Goal: Transaction & Acquisition: Purchase product/service

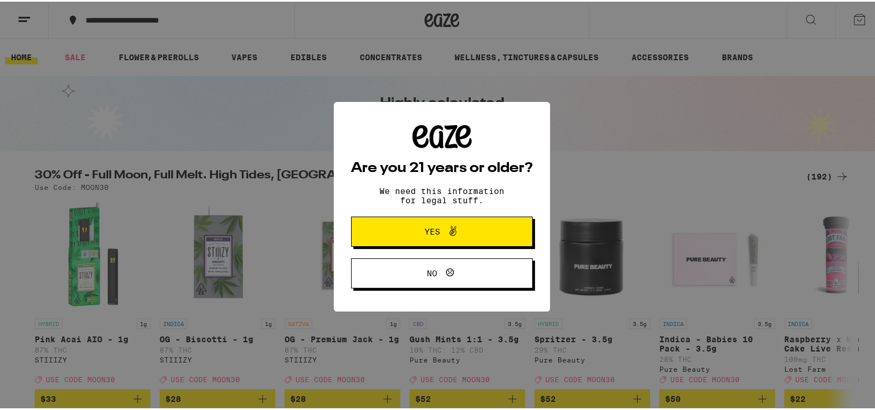
click at [425, 232] on span "Yes" at bounding box center [433, 230] width 16 height 8
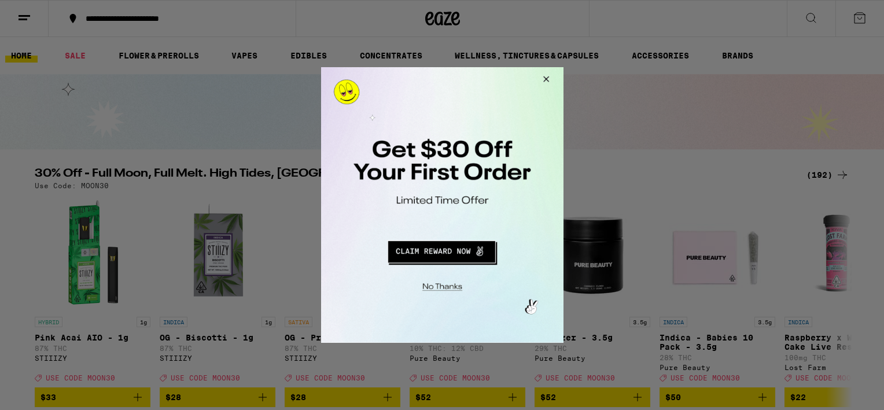
click at [544, 78] on button "Close Modal" at bounding box center [543, 81] width 31 height 28
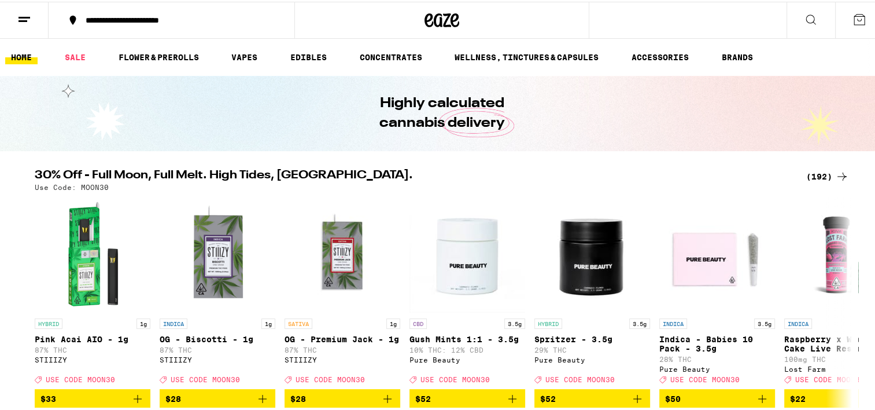
click at [21, 19] on line at bounding box center [23, 19] width 9 height 0
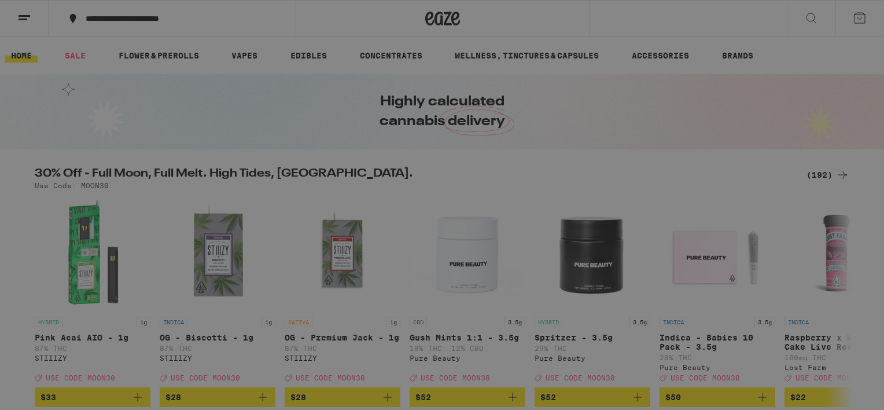
click at [156, 65] on span "Log In" at bounding box center [160, 61] width 31 height 8
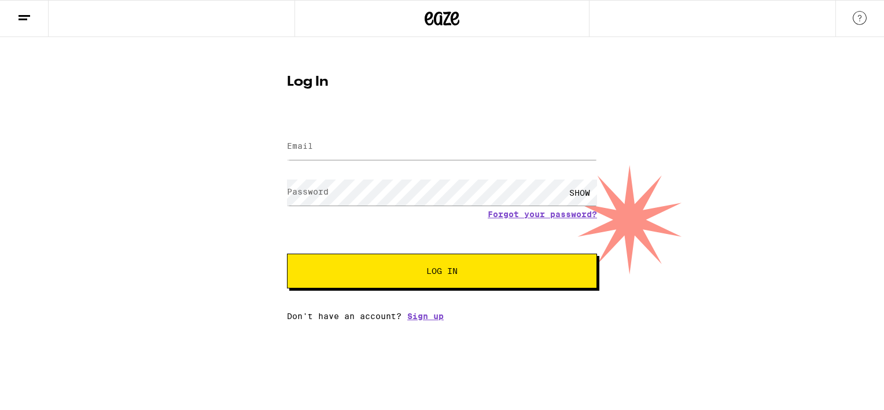
click at [309, 149] on label "Email" at bounding box center [300, 145] width 26 height 9
type input "[EMAIL_ADDRESS][PERSON_NAME][DOMAIN_NAME]"
click at [471, 275] on span "Log In" at bounding box center [442, 271] width 216 height 8
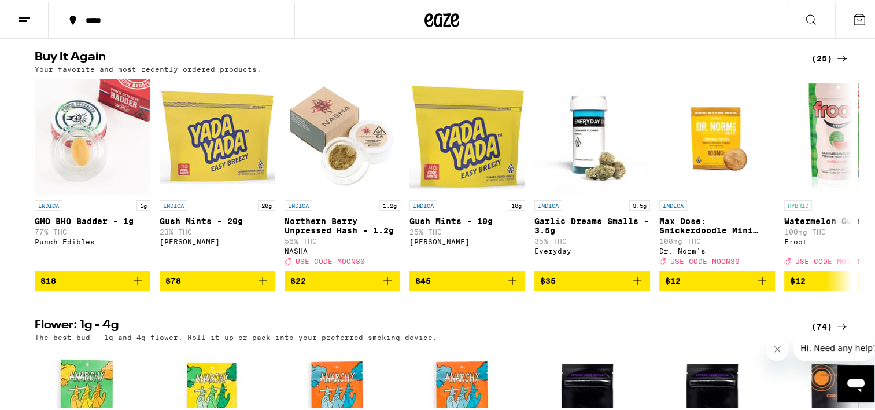
scroll to position [945, 0]
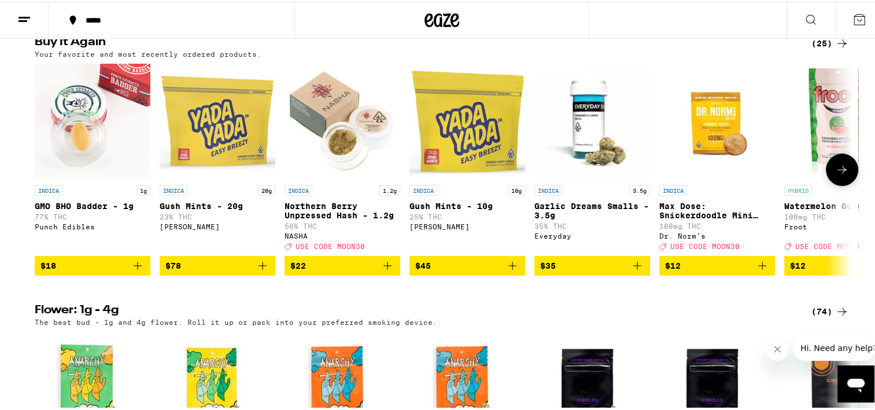
click at [384, 268] on icon "Add to bag" at bounding box center [388, 264] width 8 height 8
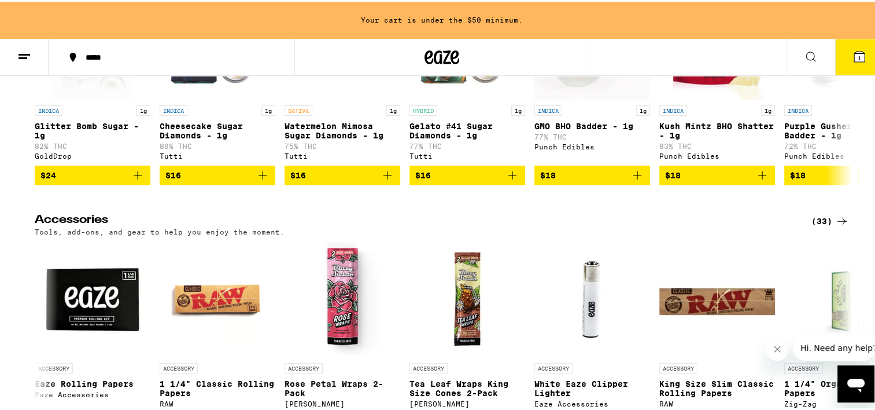
scroll to position [5023, 0]
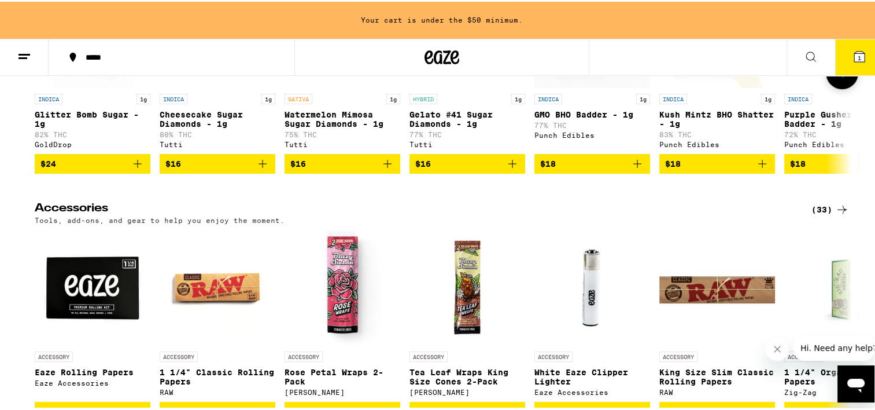
click at [841, 78] on icon at bounding box center [842, 71] width 14 height 14
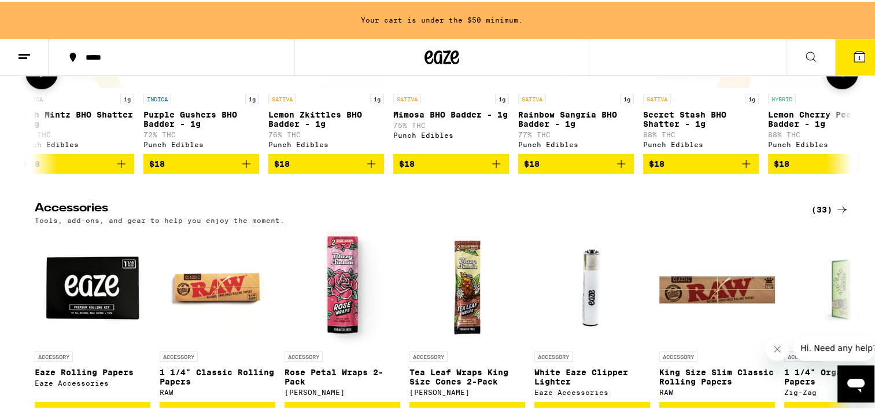
scroll to position [0, 688]
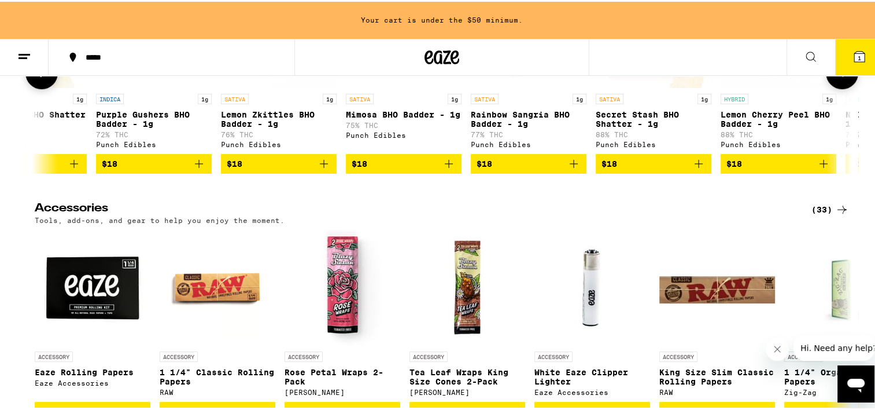
click at [35, 78] on icon at bounding box center [42, 71] width 14 height 14
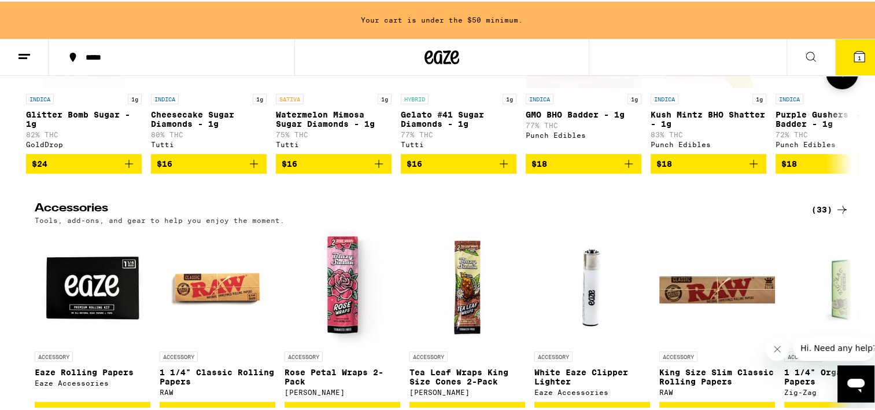
scroll to position [0, 0]
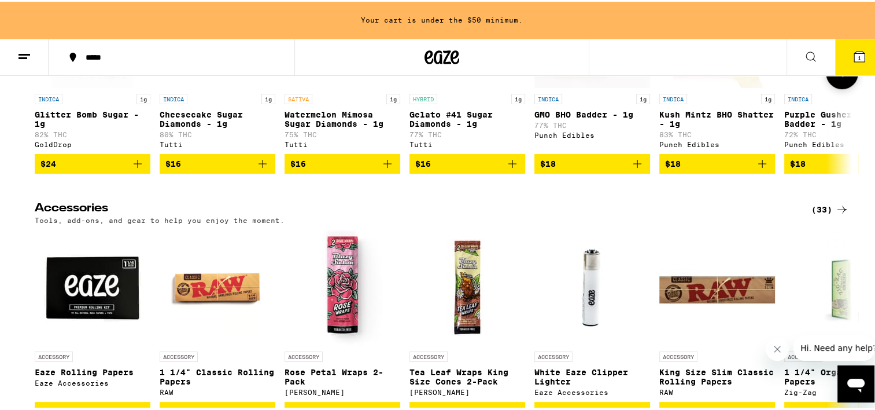
click at [583, 117] on p "GMO BHO Badder - 1g" at bounding box center [593, 112] width 116 height 9
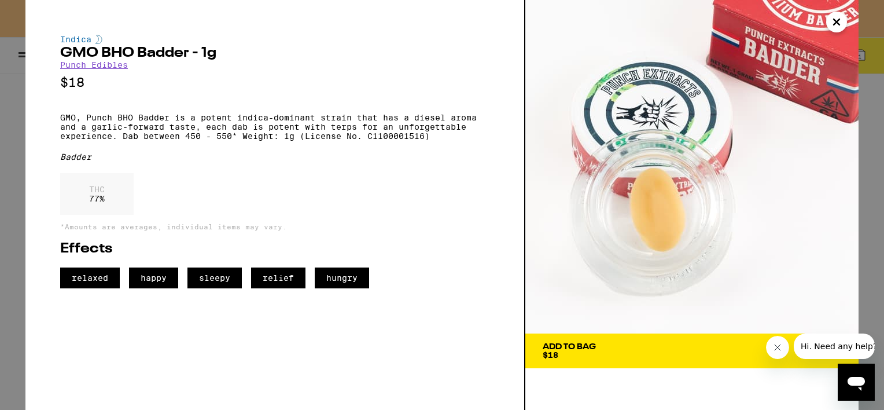
click at [836, 25] on icon "Close" at bounding box center [837, 21] width 14 height 17
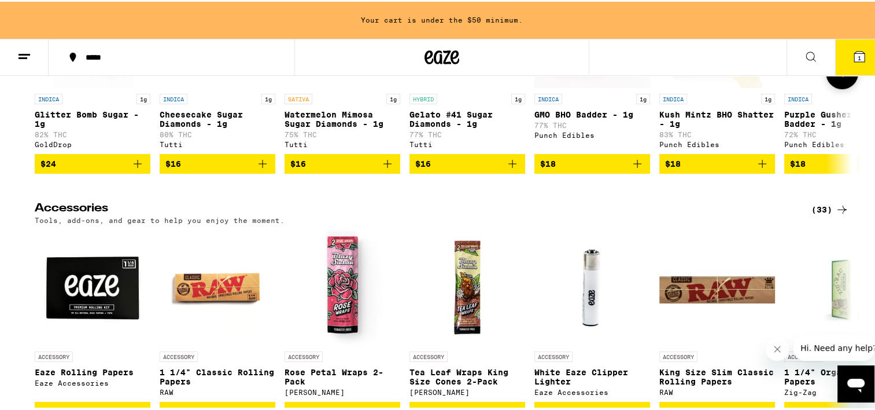
click at [632, 169] on icon "Add to bag" at bounding box center [638, 162] width 14 height 14
click at [842, 78] on icon at bounding box center [842, 71] width 14 height 14
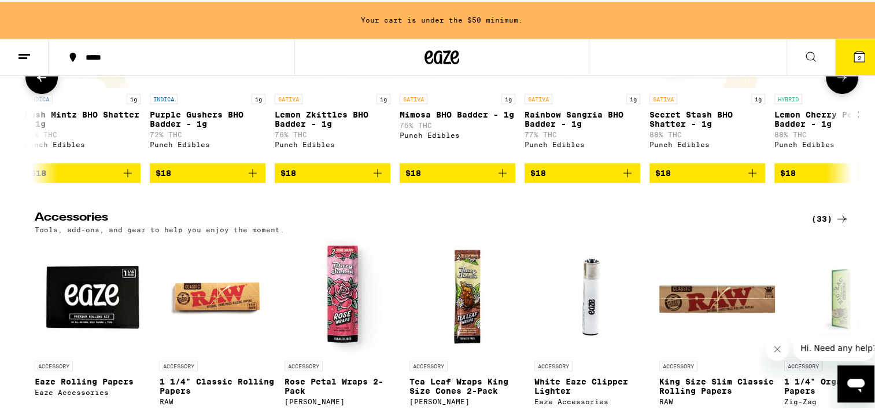
scroll to position [0, 689]
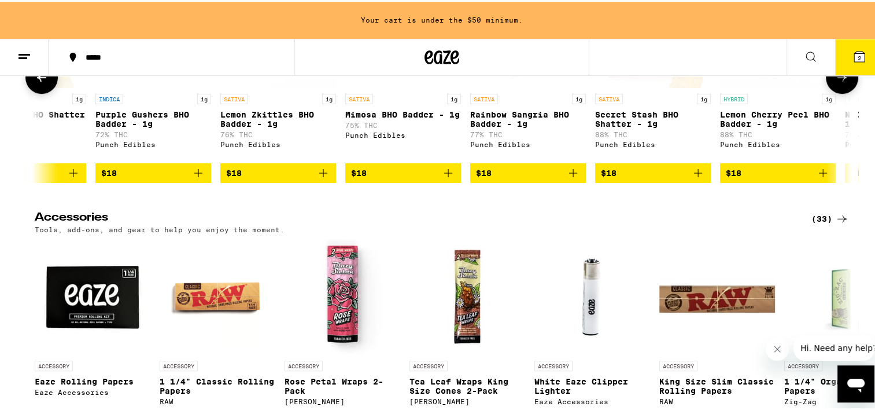
click at [842, 83] on icon at bounding box center [842, 76] width 14 height 14
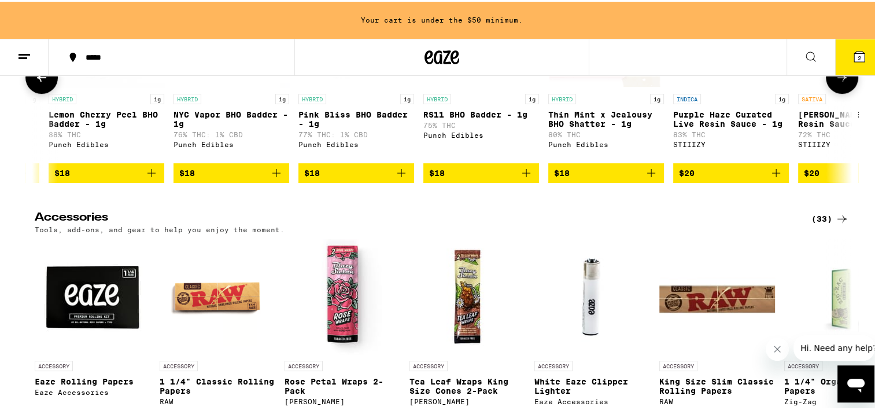
scroll to position [0, 1377]
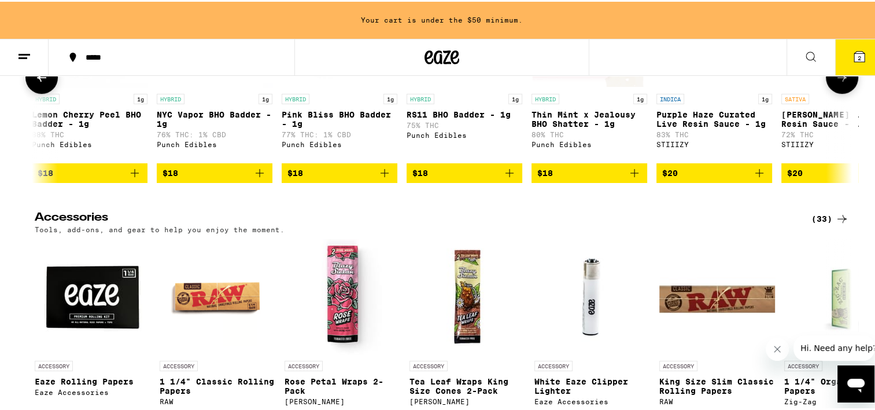
click at [842, 83] on icon at bounding box center [842, 76] width 14 height 14
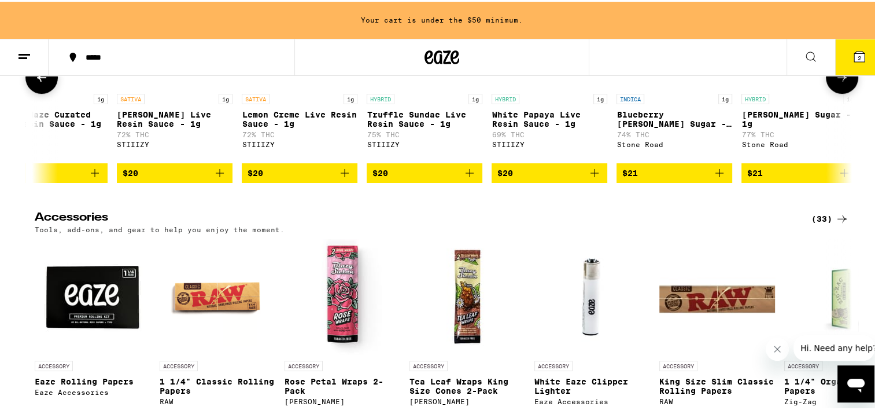
scroll to position [0, 2066]
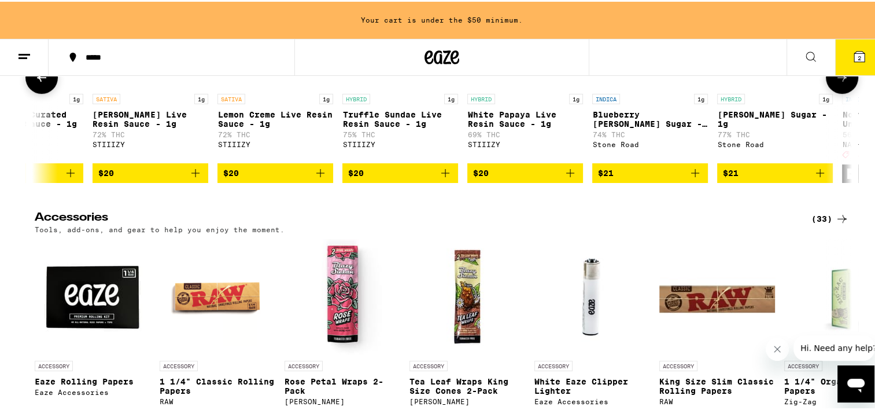
click at [842, 83] on icon at bounding box center [842, 76] width 14 height 14
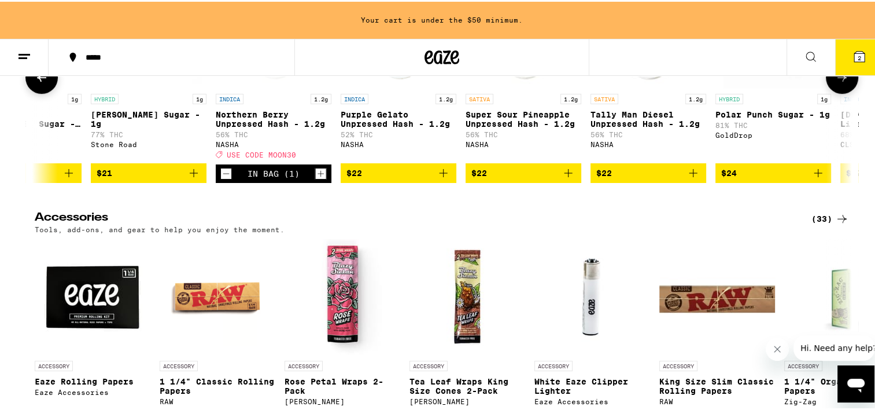
scroll to position [0, 2755]
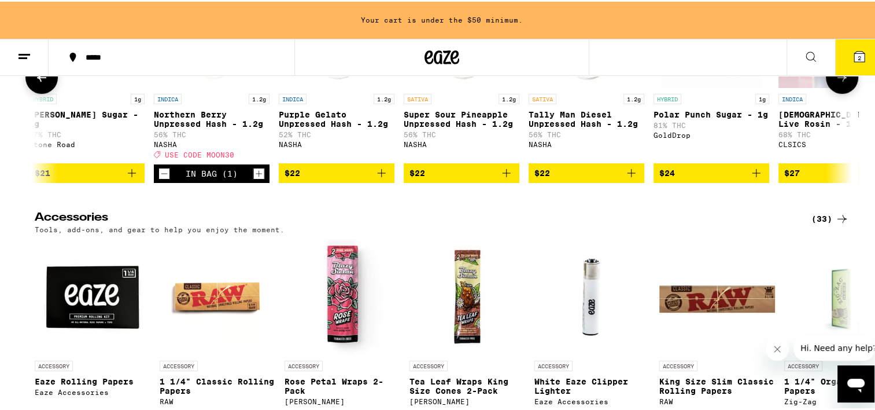
click at [254, 179] on icon "Increment" at bounding box center [259, 172] width 10 height 14
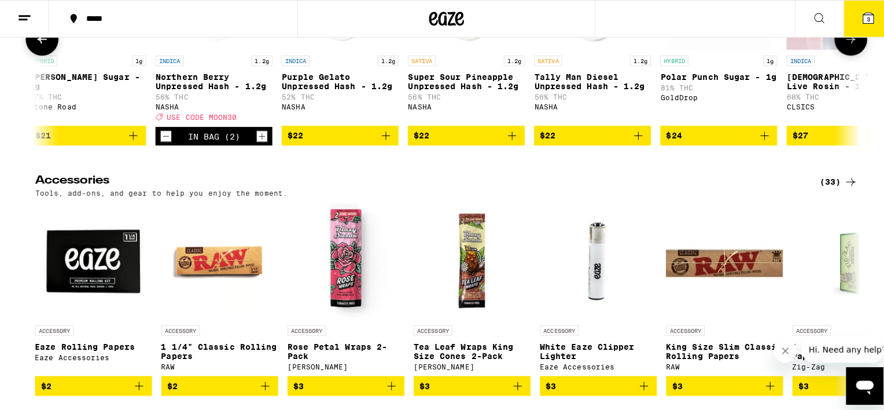
scroll to position [4986, 0]
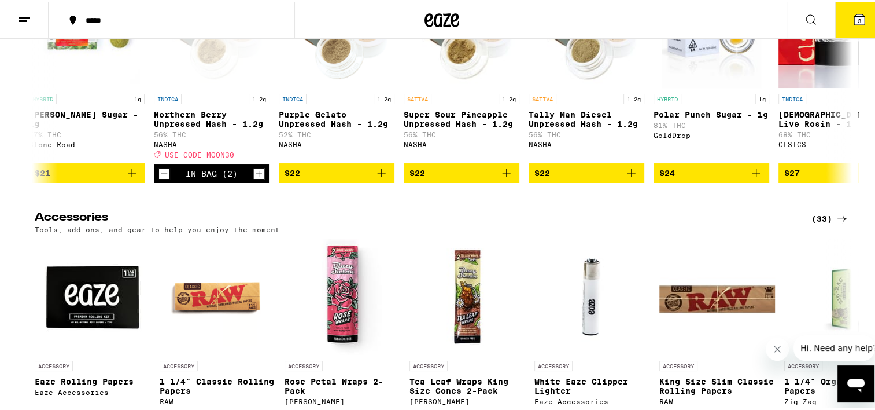
click at [854, 14] on icon at bounding box center [859, 18] width 10 height 10
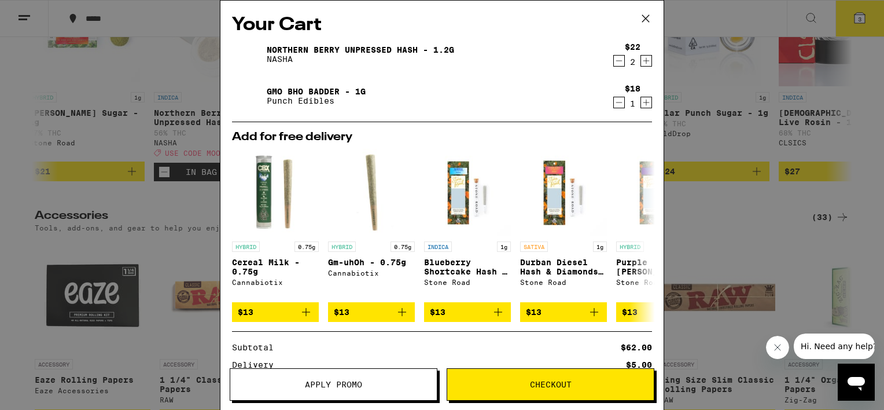
click at [641, 60] on icon "Increment" at bounding box center [646, 61] width 10 height 14
click at [614, 62] on icon "Decrement" at bounding box center [619, 61] width 10 height 14
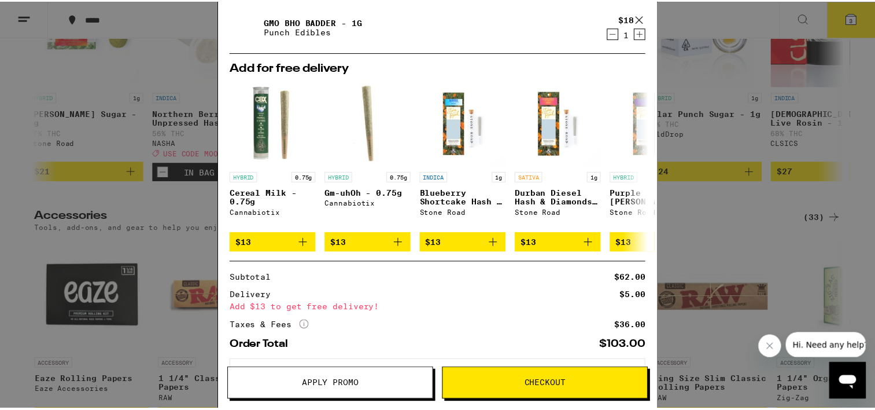
scroll to position [123, 0]
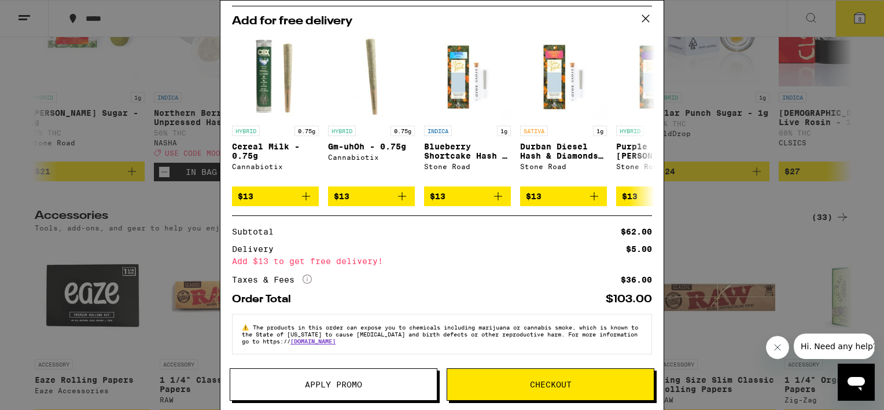
click at [646, 19] on icon at bounding box center [645, 18] width 7 height 7
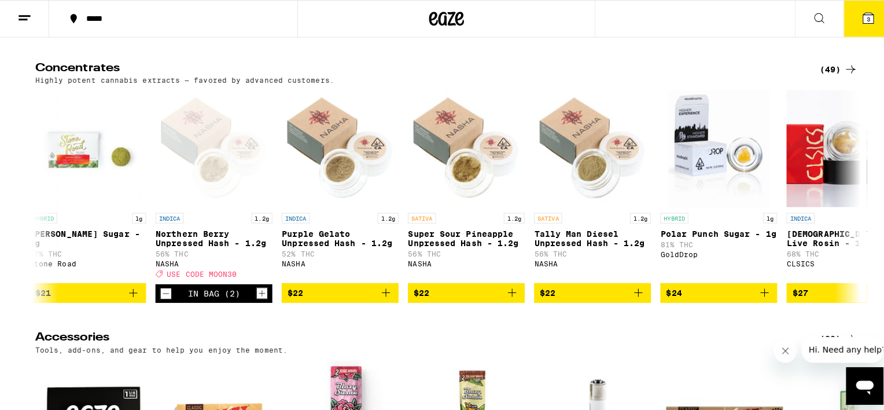
scroll to position [5104, 0]
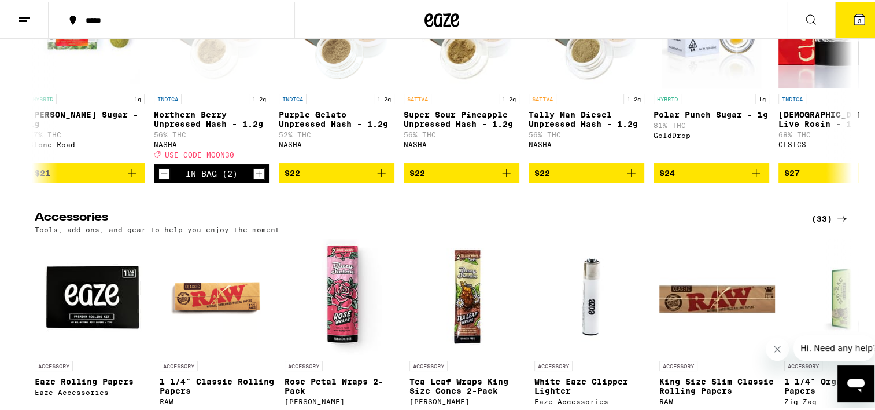
click at [858, 17] on span "3" at bounding box center [859, 19] width 3 height 7
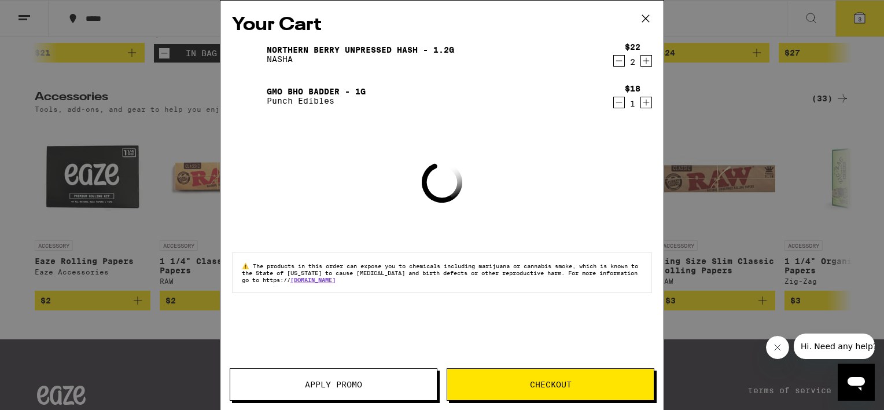
scroll to position [4986, 0]
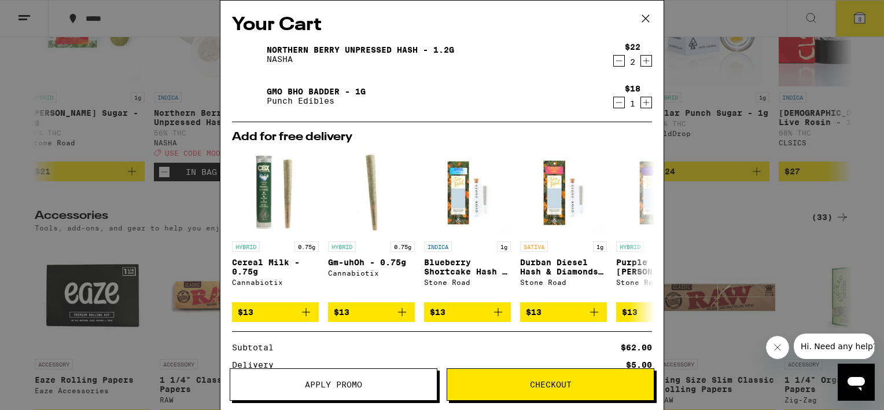
click at [378, 377] on button "Apply Promo" at bounding box center [334, 384] width 208 height 32
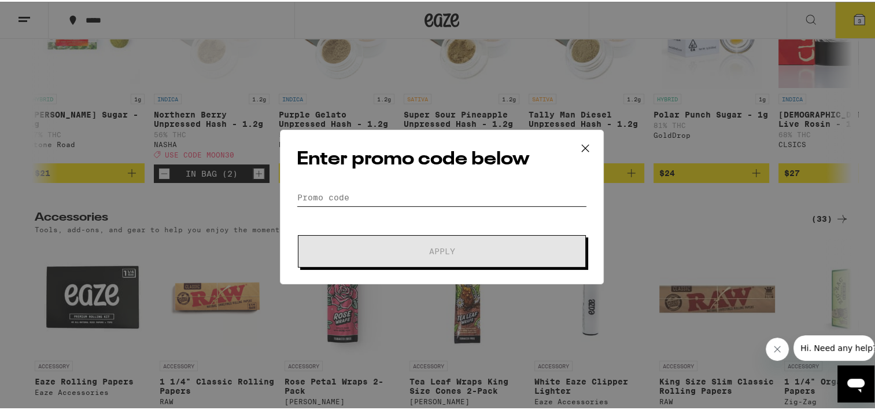
click at [343, 201] on input "Promo Code" at bounding box center [442, 195] width 290 height 17
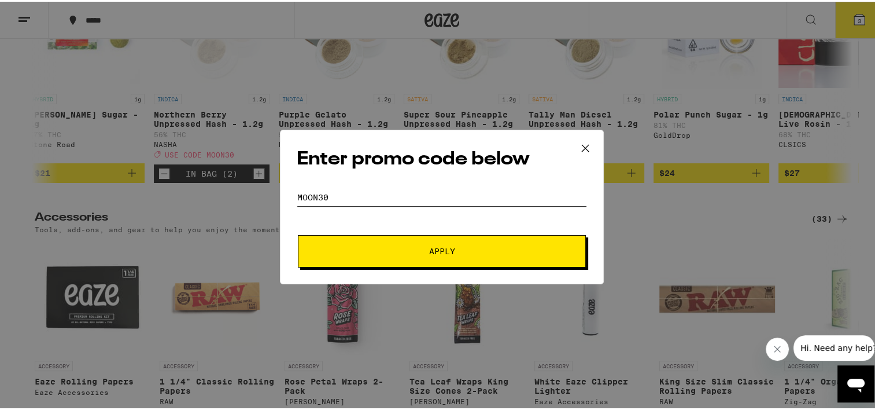
type input "MOON30"
click at [454, 256] on button "Apply" at bounding box center [442, 249] width 288 height 32
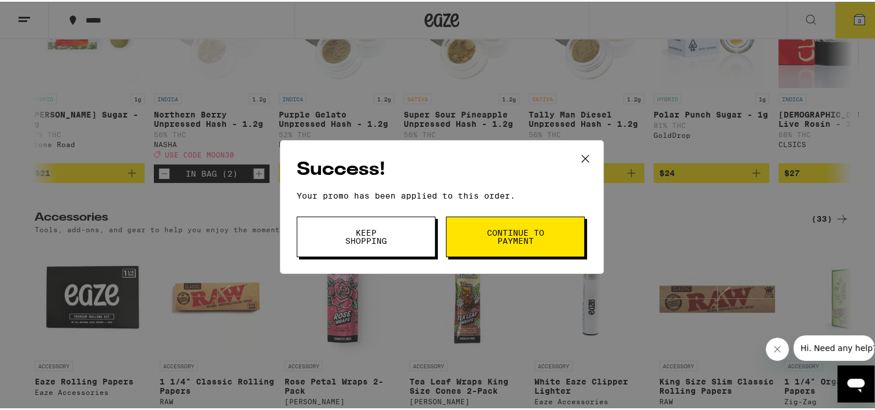
click at [525, 228] on span "Continue to payment" at bounding box center [515, 235] width 59 height 16
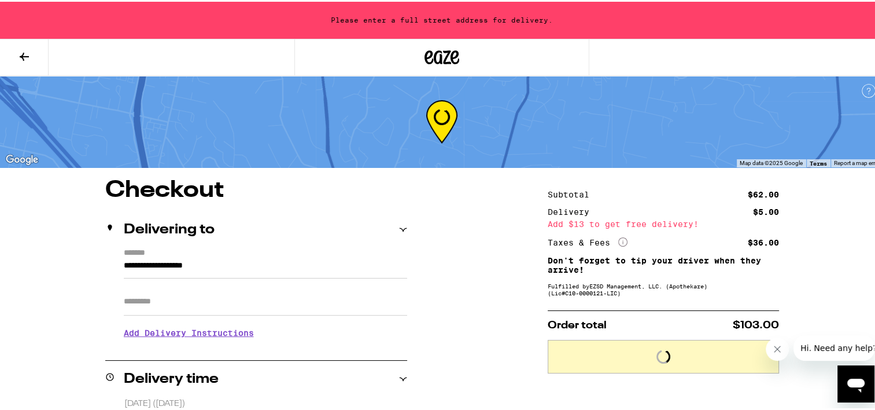
click at [124, 264] on input "**********" at bounding box center [265, 267] width 283 height 20
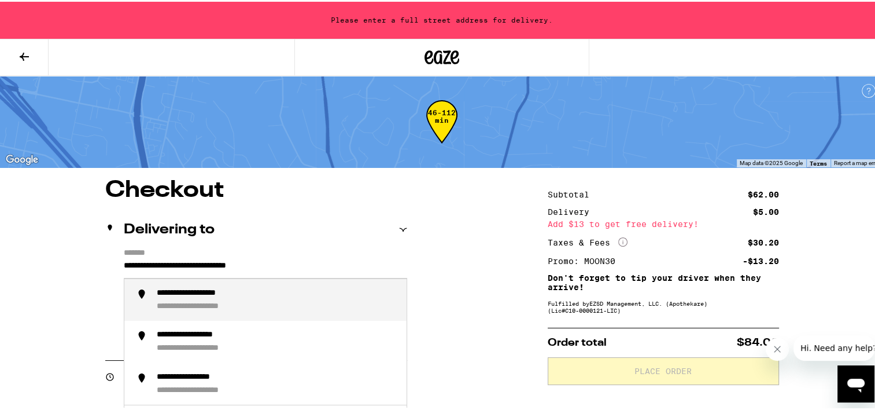
click at [267, 300] on div "**********" at bounding box center [277, 298] width 241 height 24
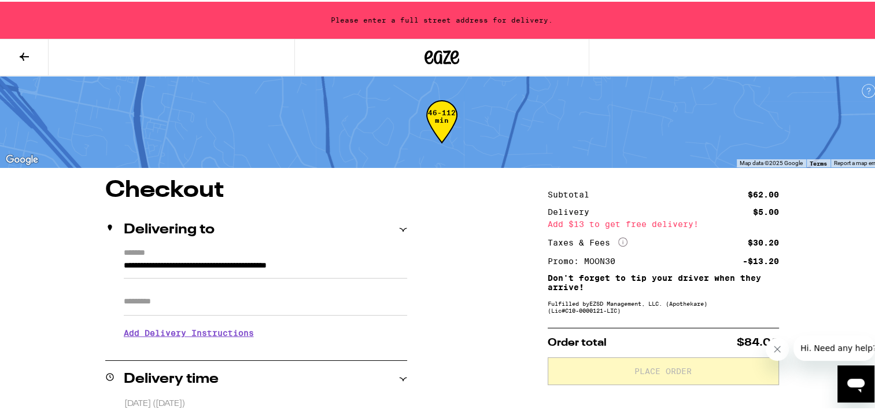
type input "**********"
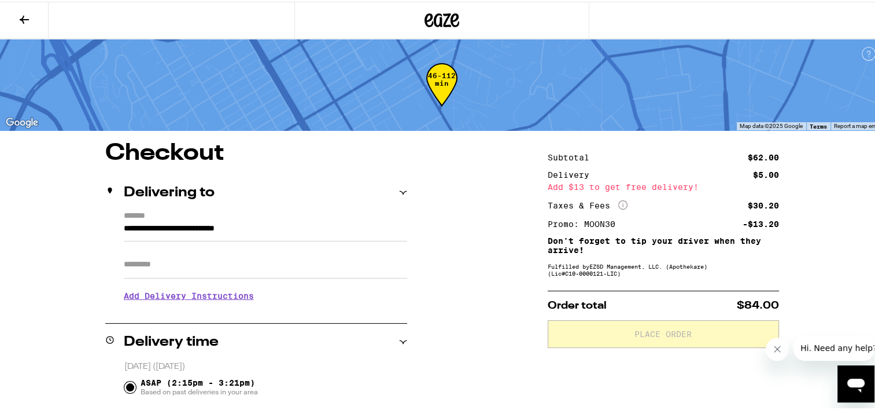
click at [246, 296] on h3 "Add Delivery Instructions" at bounding box center [265, 294] width 283 height 27
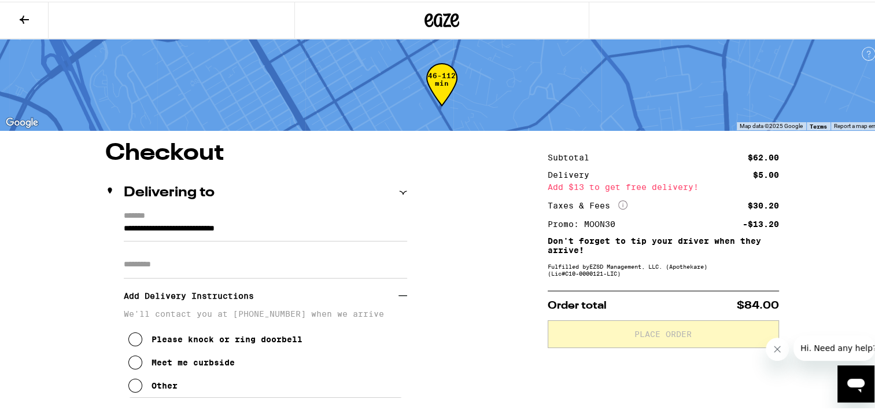
click at [130, 387] on icon at bounding box center [135, 384] width 14 height 14
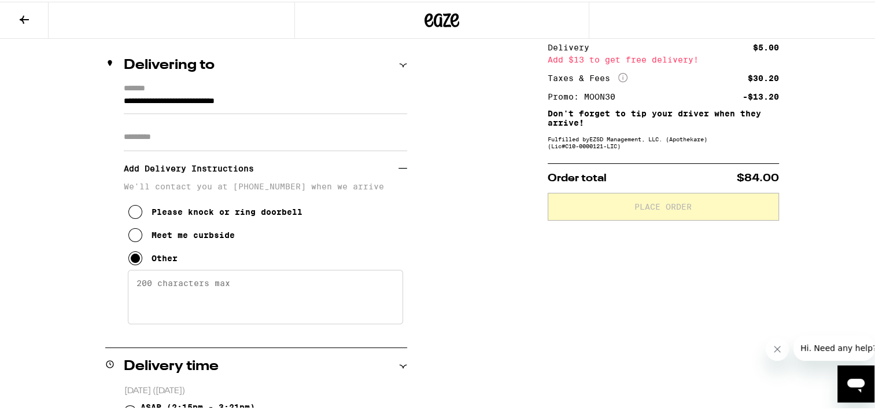
scroll to position [200, 0]
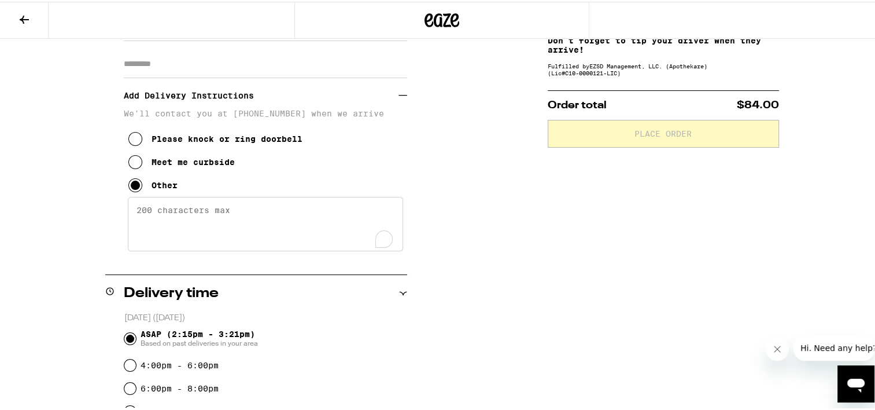
click at [197, 213] on textarea "Enter any other delivery instructions you want driver to know" at bounding box center [265, 222] width 275 height 54
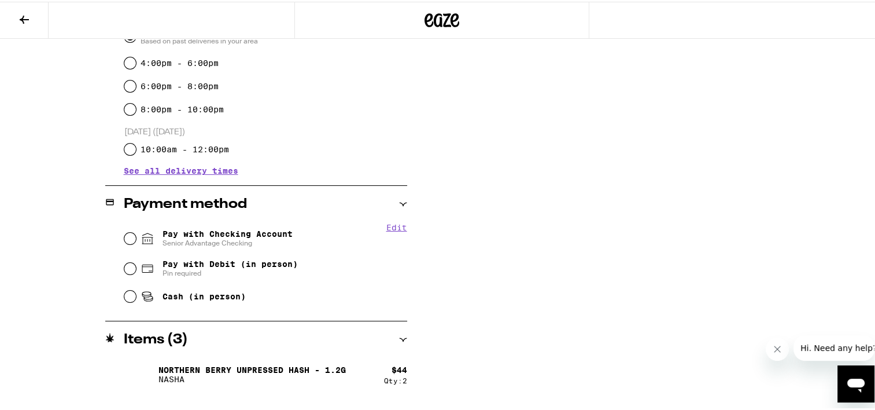
scroll to position [524, 0]
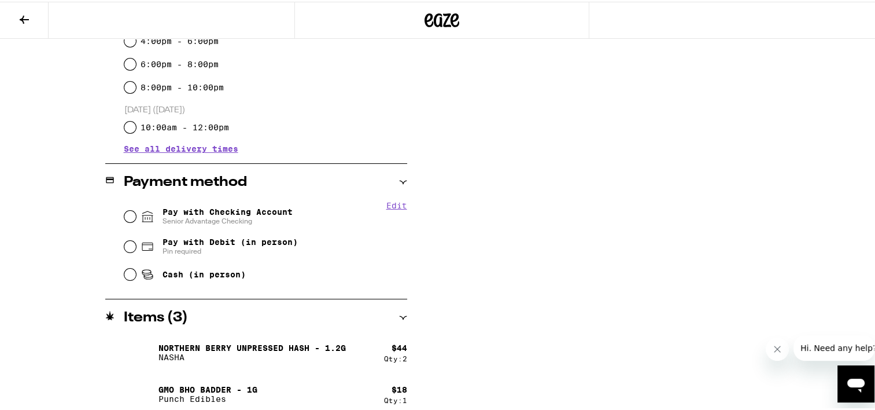
type textarea "I walk slowly with a cane from the back house"
click at [125, 215] on input "Pay with Checking Account Senior Advantage Checking" at bounding box center [130, 215] width 12 height 12
radio input "true"
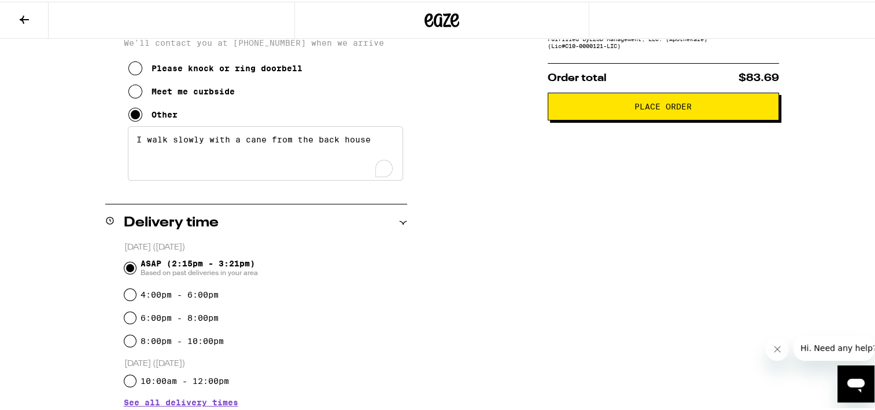
scroll to position [0, 0]
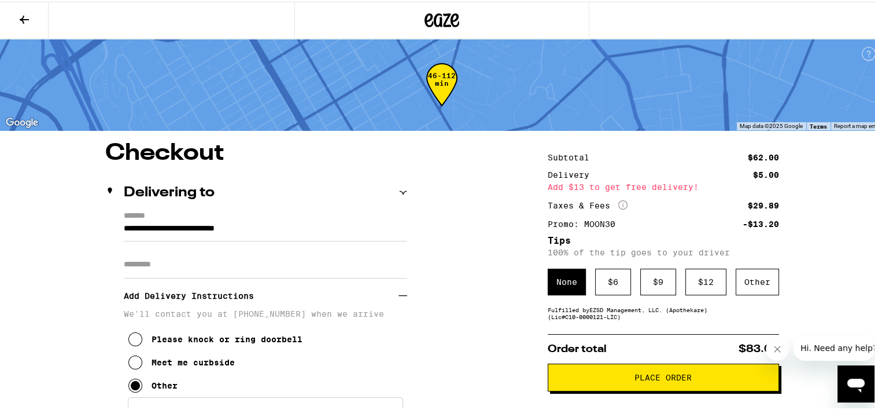
click at [25, 16] on icon at bounding box center [24, 18] width 14 height 14
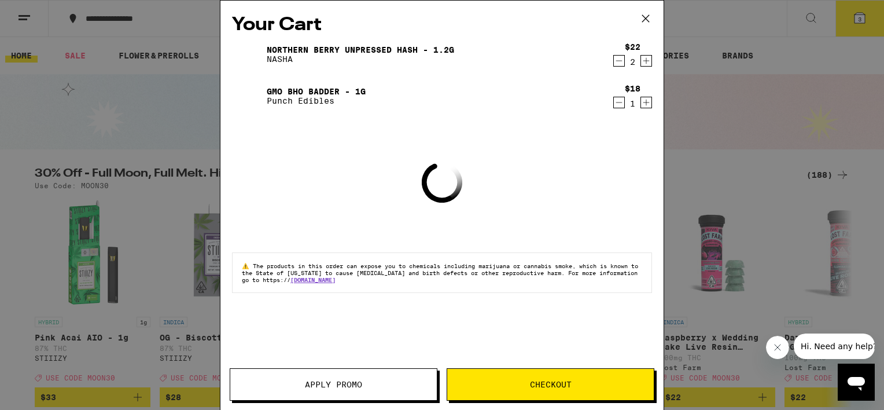
click at [648, 62] on icon "Increment" at bounding box center [646, 61] width 10 height 14
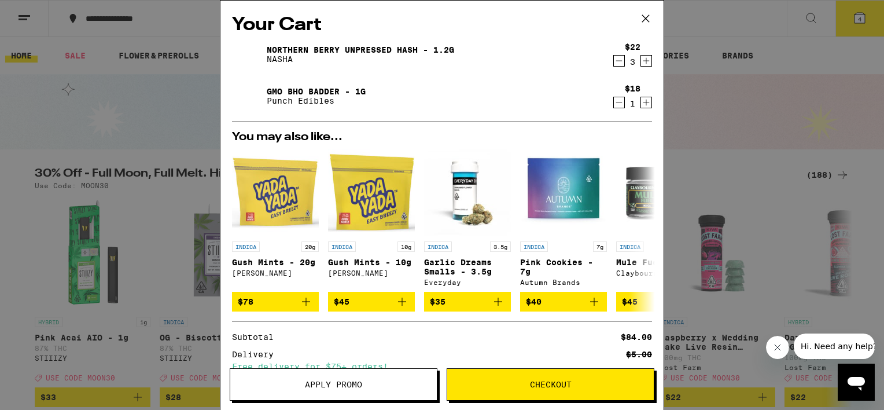
click at [565, 384] on span "Checkout" at bounding box center [551, 384] width 42 height 8
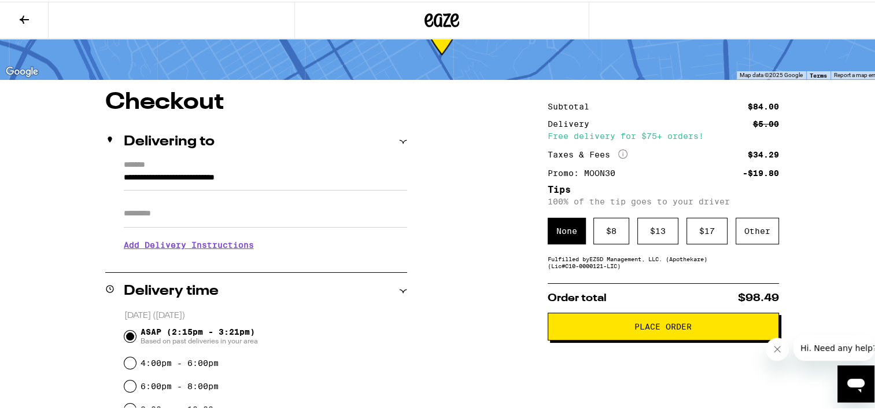
scroll to position [50, 0]
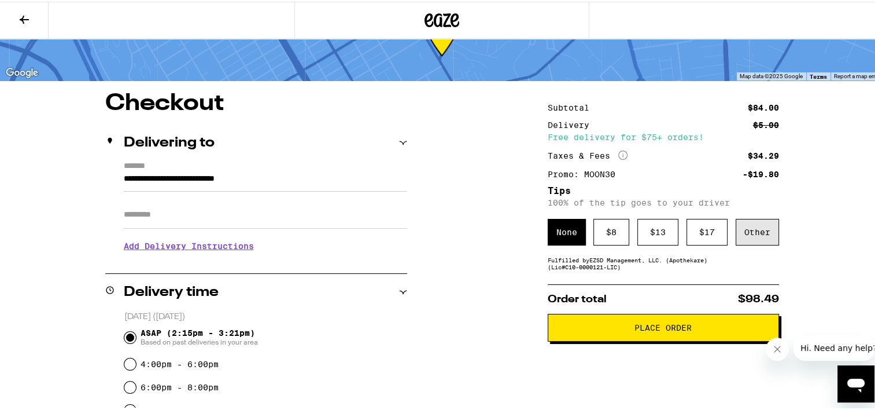
click at [771, 236] on div "Other" at bounding box center [757, 230] width 43 height 27
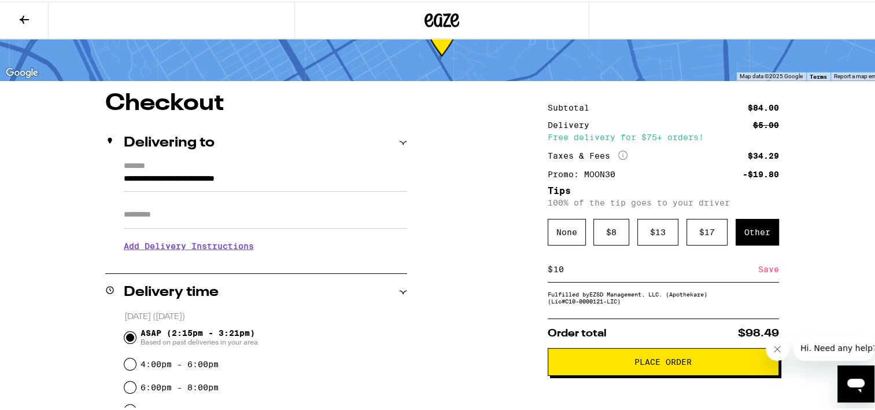
type input "10"
click at [766, 268] on div "Save" at bounding box center [768, 267] width 21 height 25
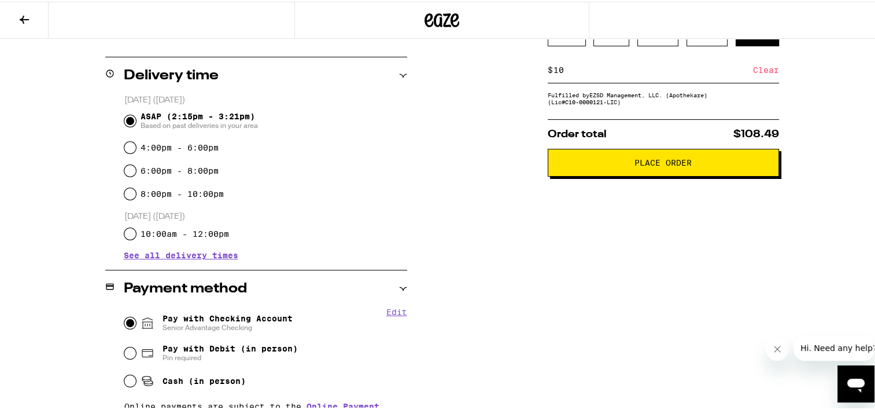
scroll to position [257, 0]
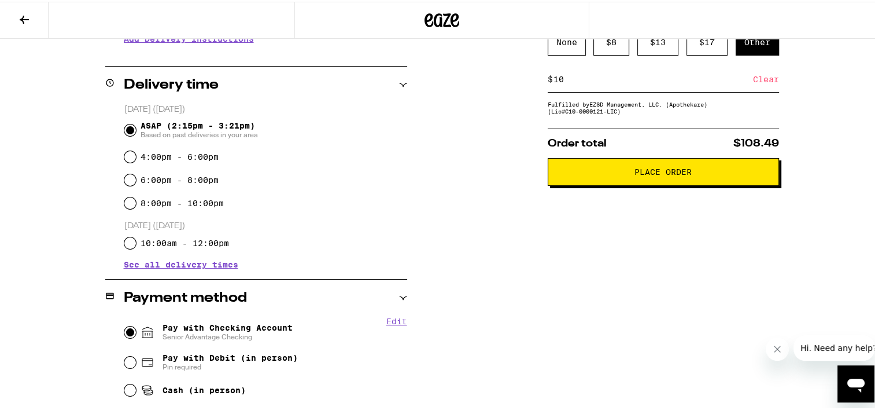
click at [675, 170] on span "Place Order" at bounding box center [663, 170] width 57 height 8
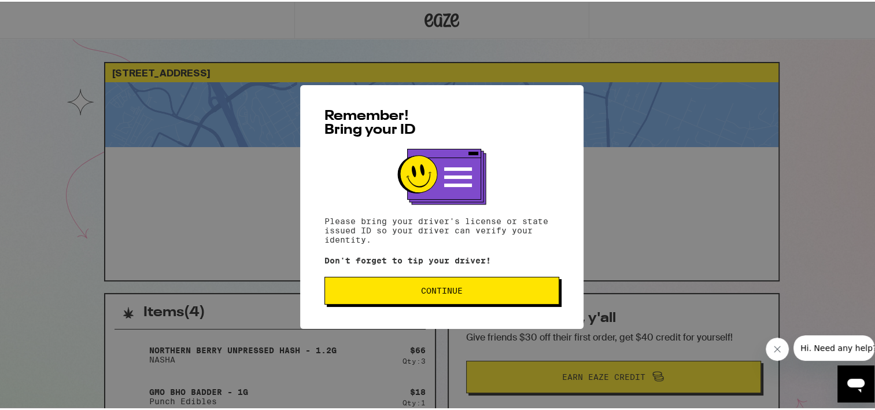
click at [431, 289] on span "Continue" at bounding box center [442, 289] width 42 height 8
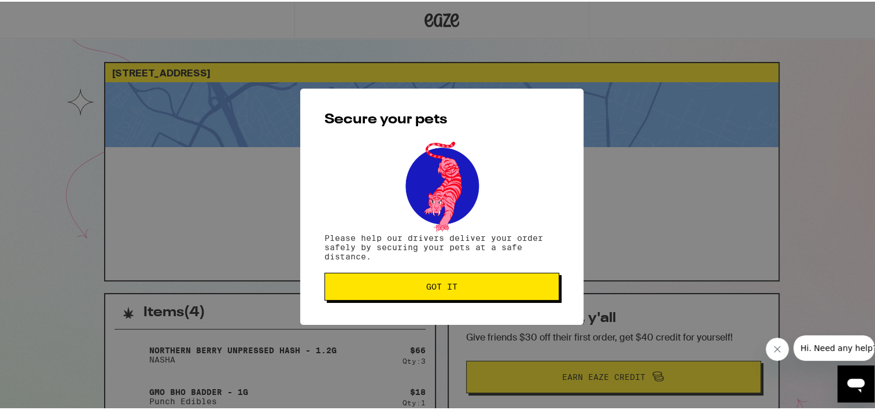
click at [460, 284] on span "Got it" at bounding box center [441, 285] width 215 height 8
